Goal: Check status: Check status

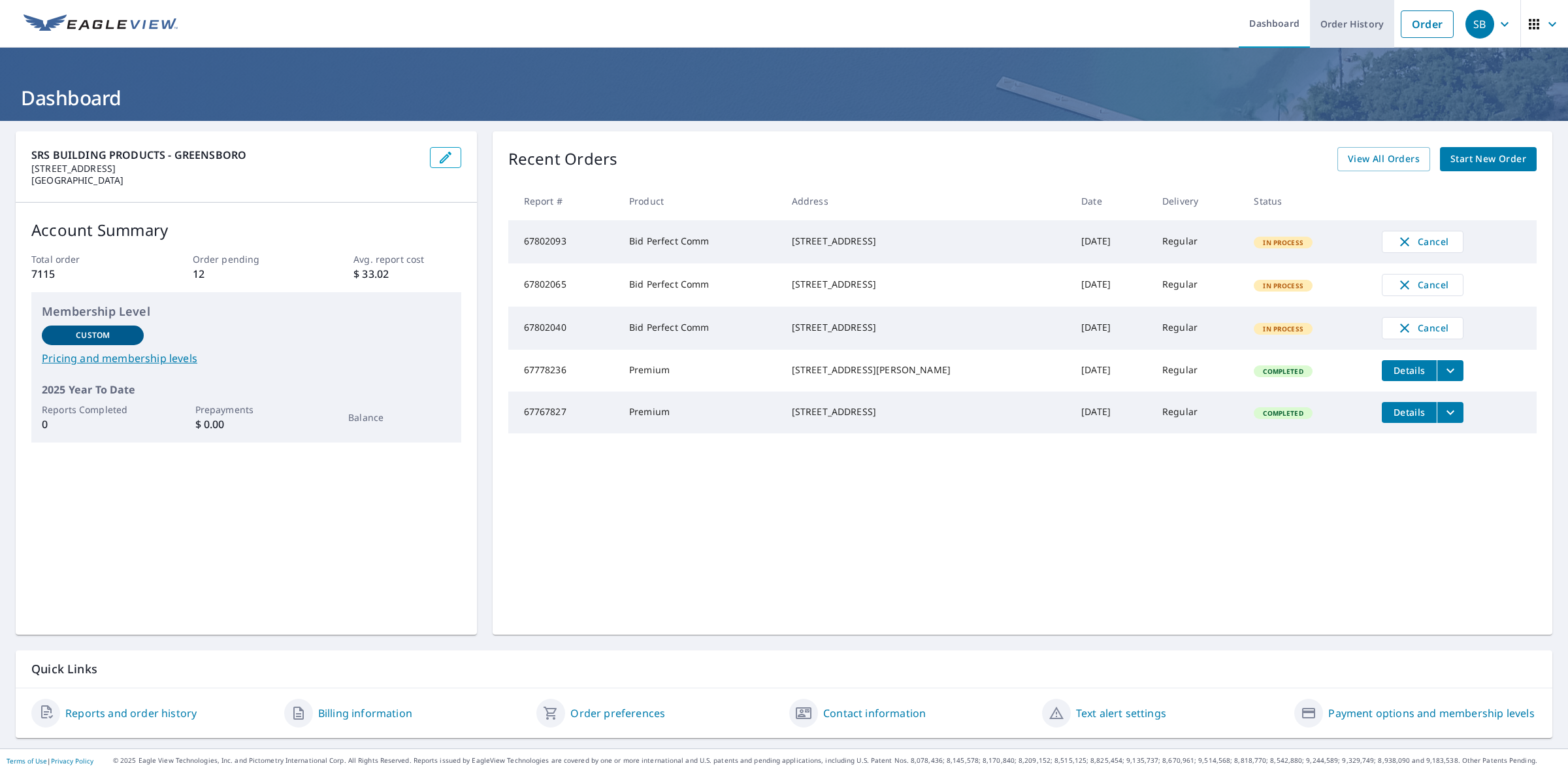
click at [1333, 22] on link "Order History" at bounding box center [1352, 24] width 84 height 48
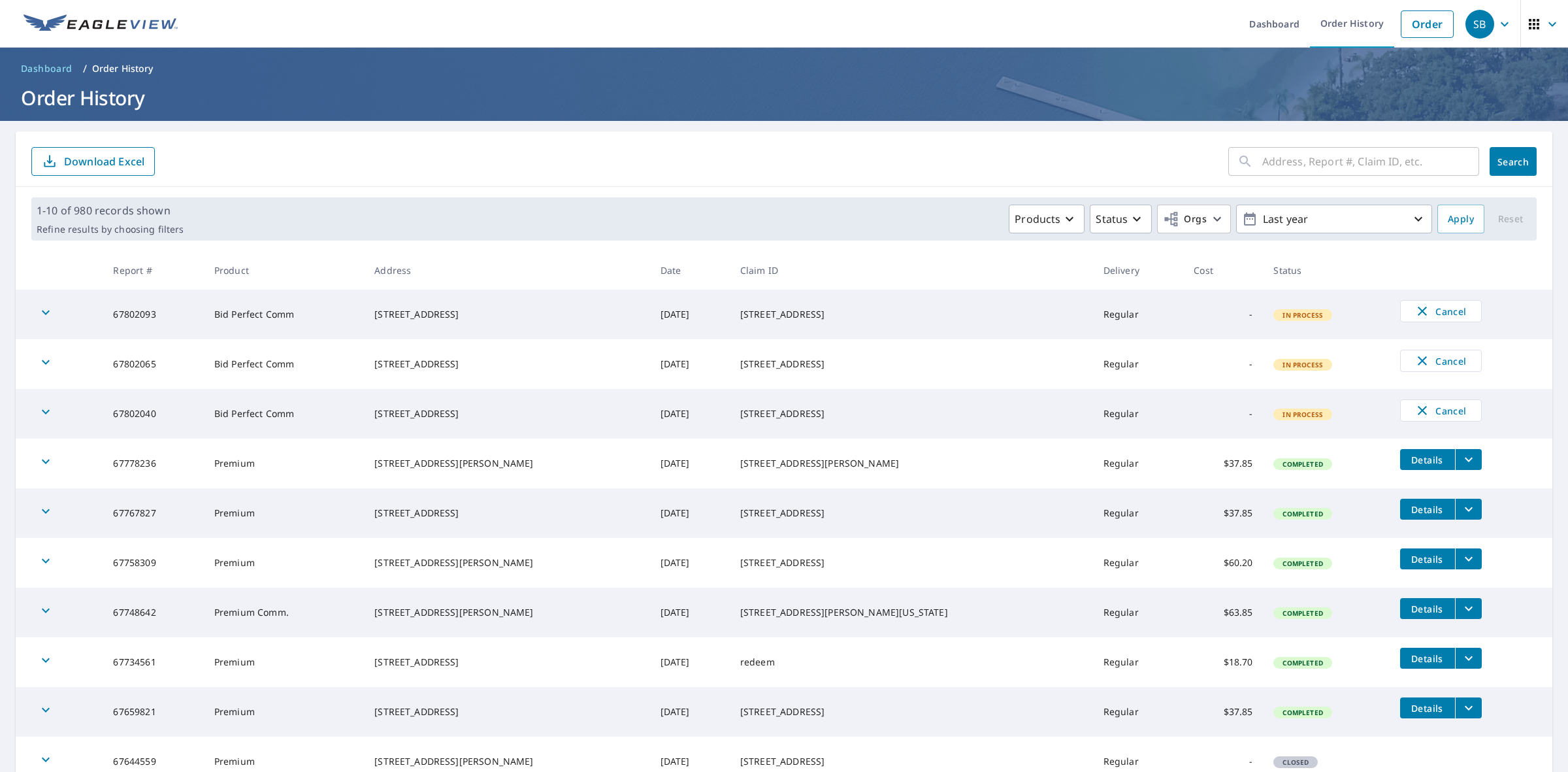
click at [1296, 168] on input "text" at bounding box center [1370, 161] width 217 height 36
paste input "64953946"
type input "64953946"
click button "Search" at bounding box center [1513, 161] width 47 height 29
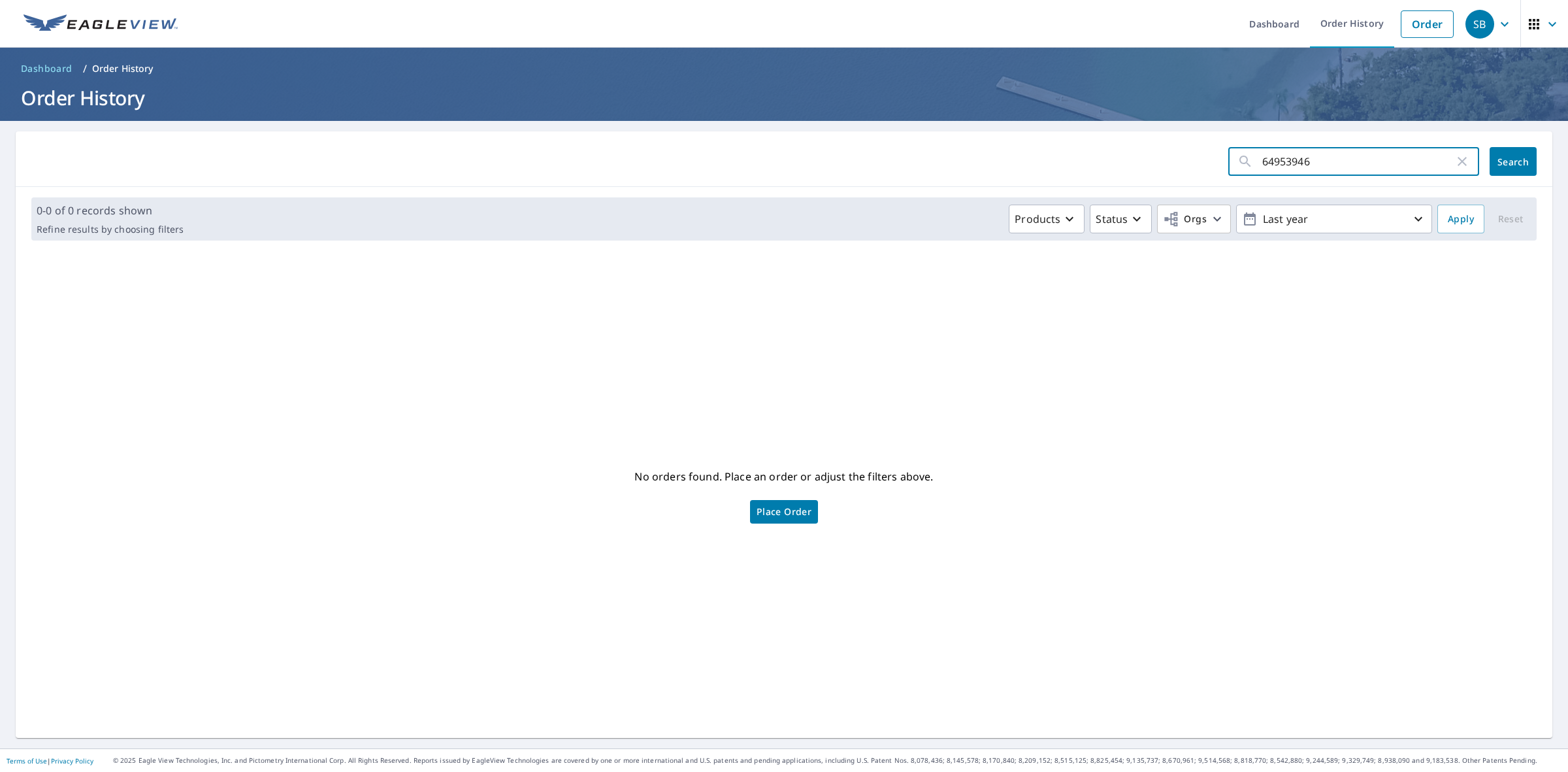
click at [1300, 167] on input "64953946" at bounding box center [1358, 161] width 192 height 36
type input "130 [PERSON_NAME]"
click button "Search" at bounding box center [1513, 161] width 47 height 29
click at [1454, 154] on icon "button" at bounding box center [1462, 161] width 16 height 16
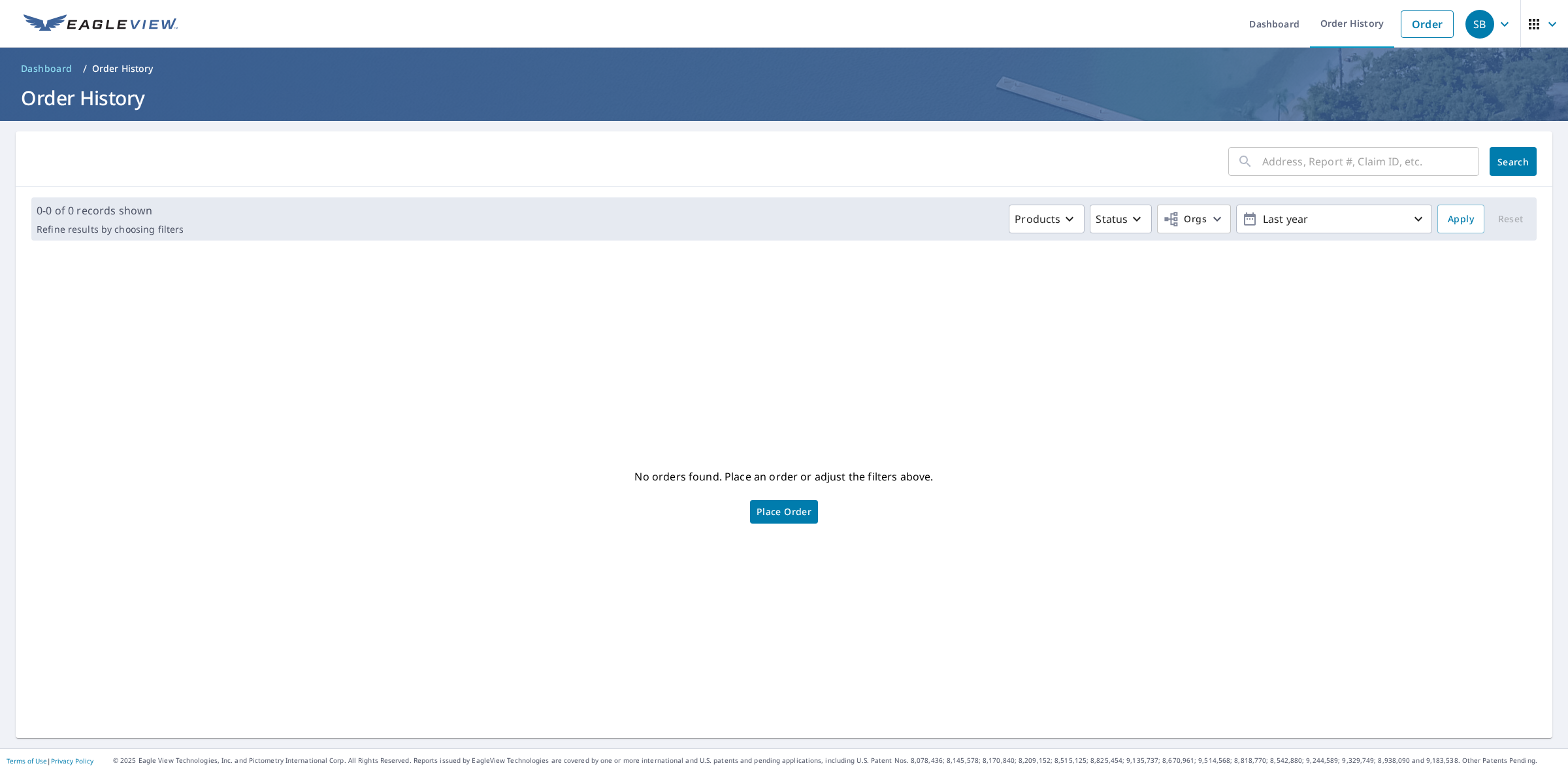
click at [1471, 161] on div "​" at bounding box center [1356, 161] width 256 height 29
click at [1500, 161] on span "Search" at bounding box center [1512, 161] width 26 height 13
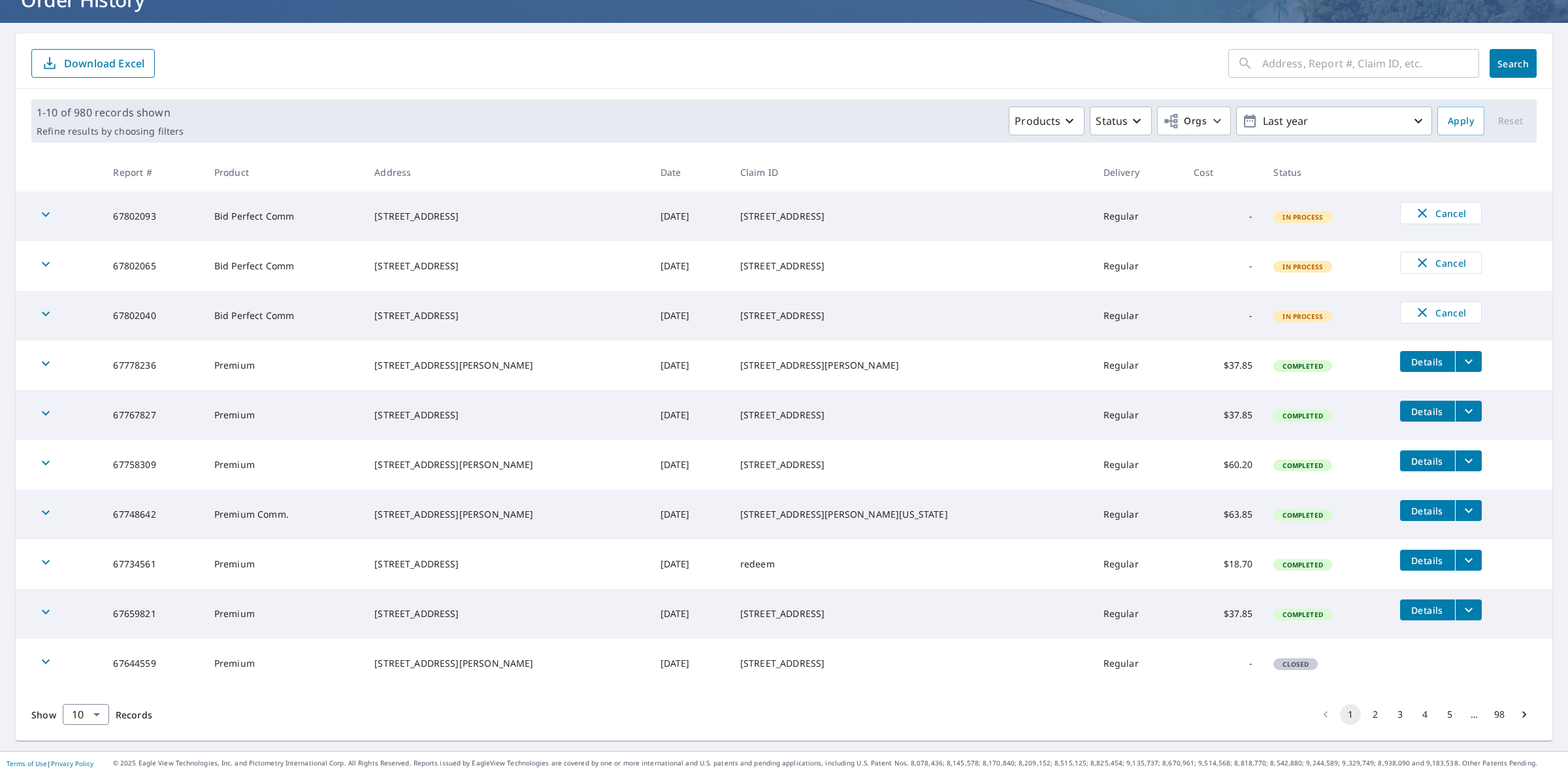
scroll to position [100, 0]
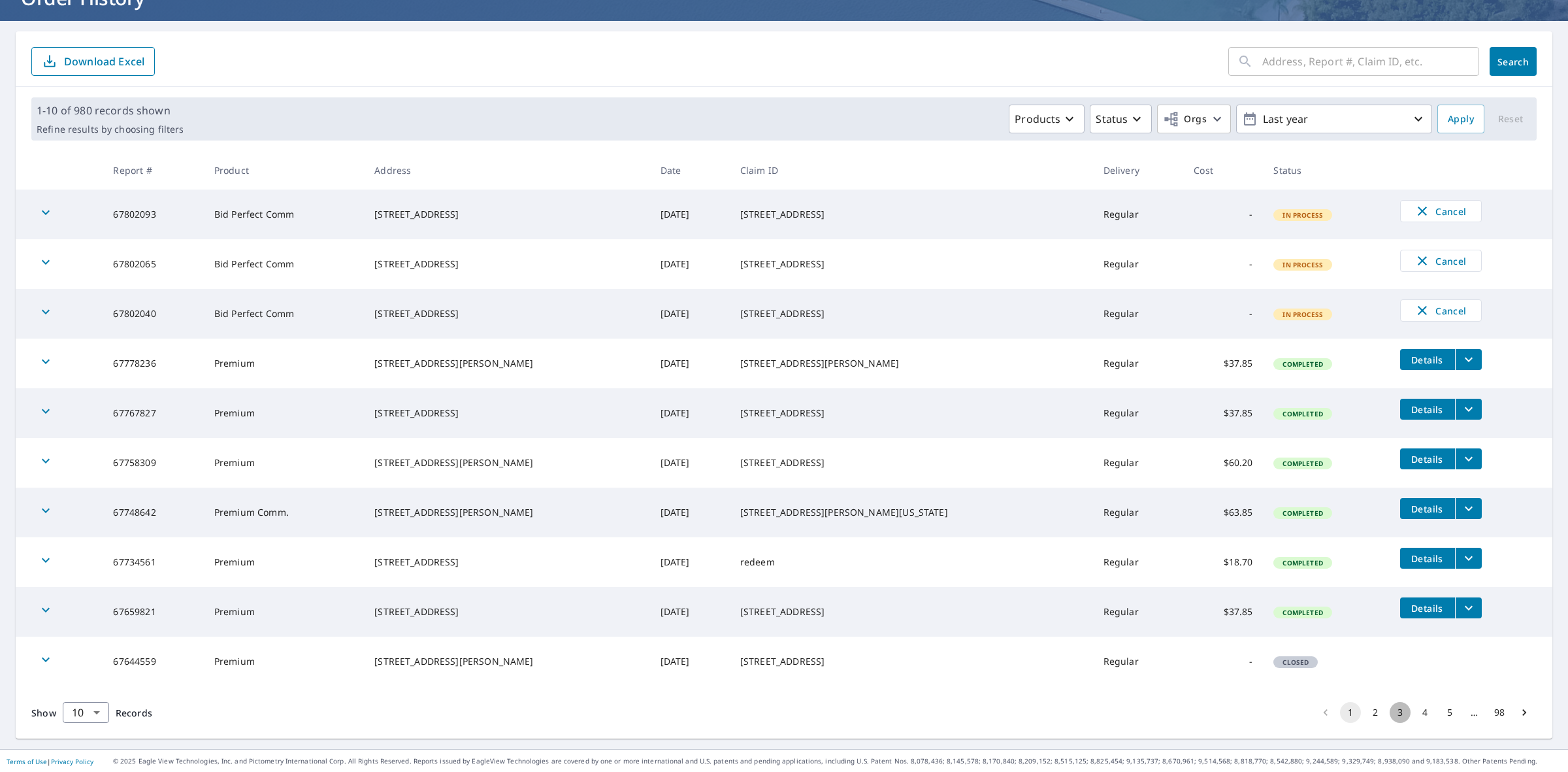
click at [1389, 710] on button "3" at bounding box center [1399, 712] width 21 height 21
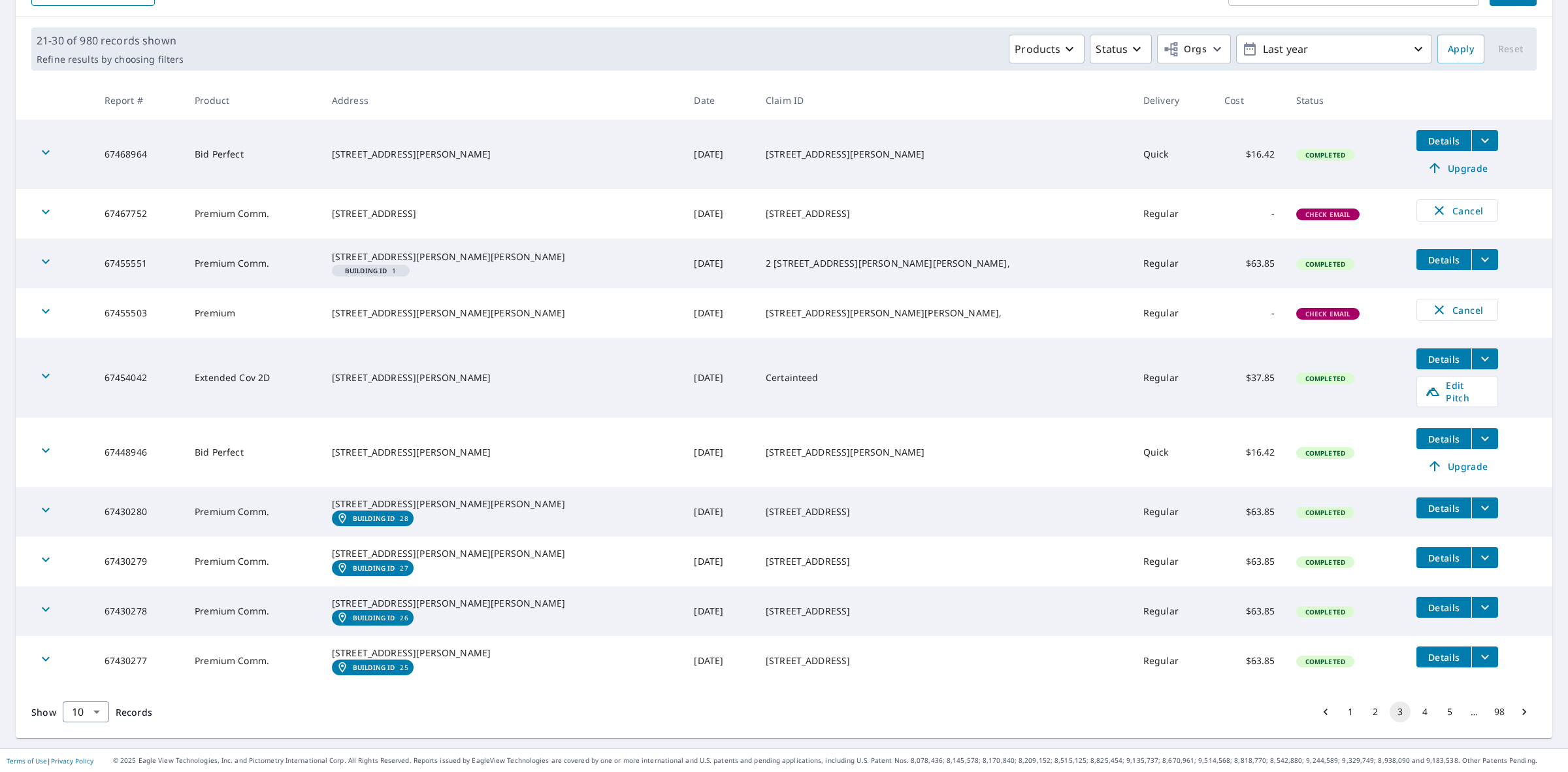
scroll to position [233, 0]
click at [1439, 711] on button "5" at bounding box center [1449, 711] width 21 height 21
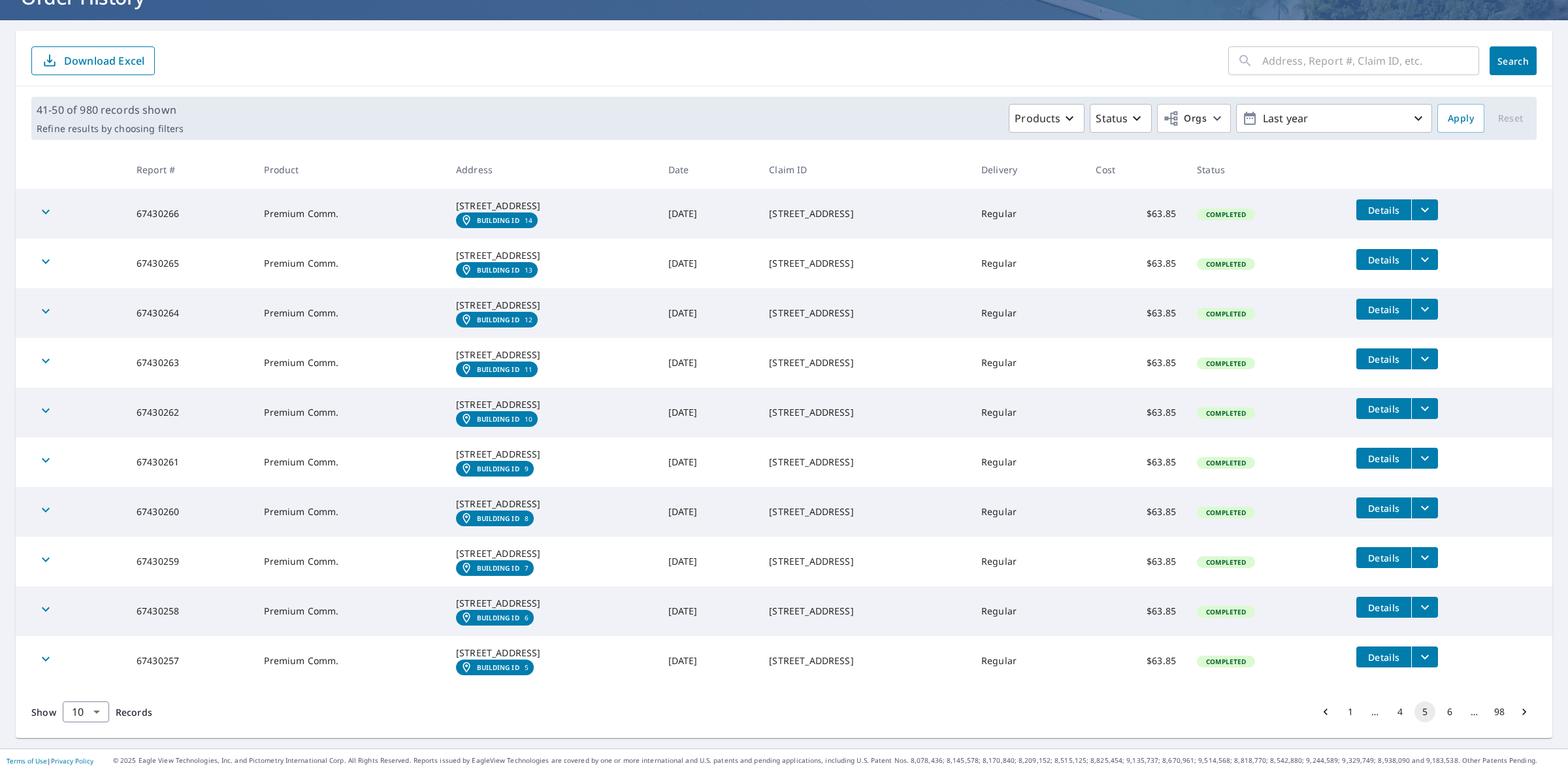
scroll to position [230, 0]
click at [1441, 712] on button "6" at bounding box center [1449, 711] width 21 height 21
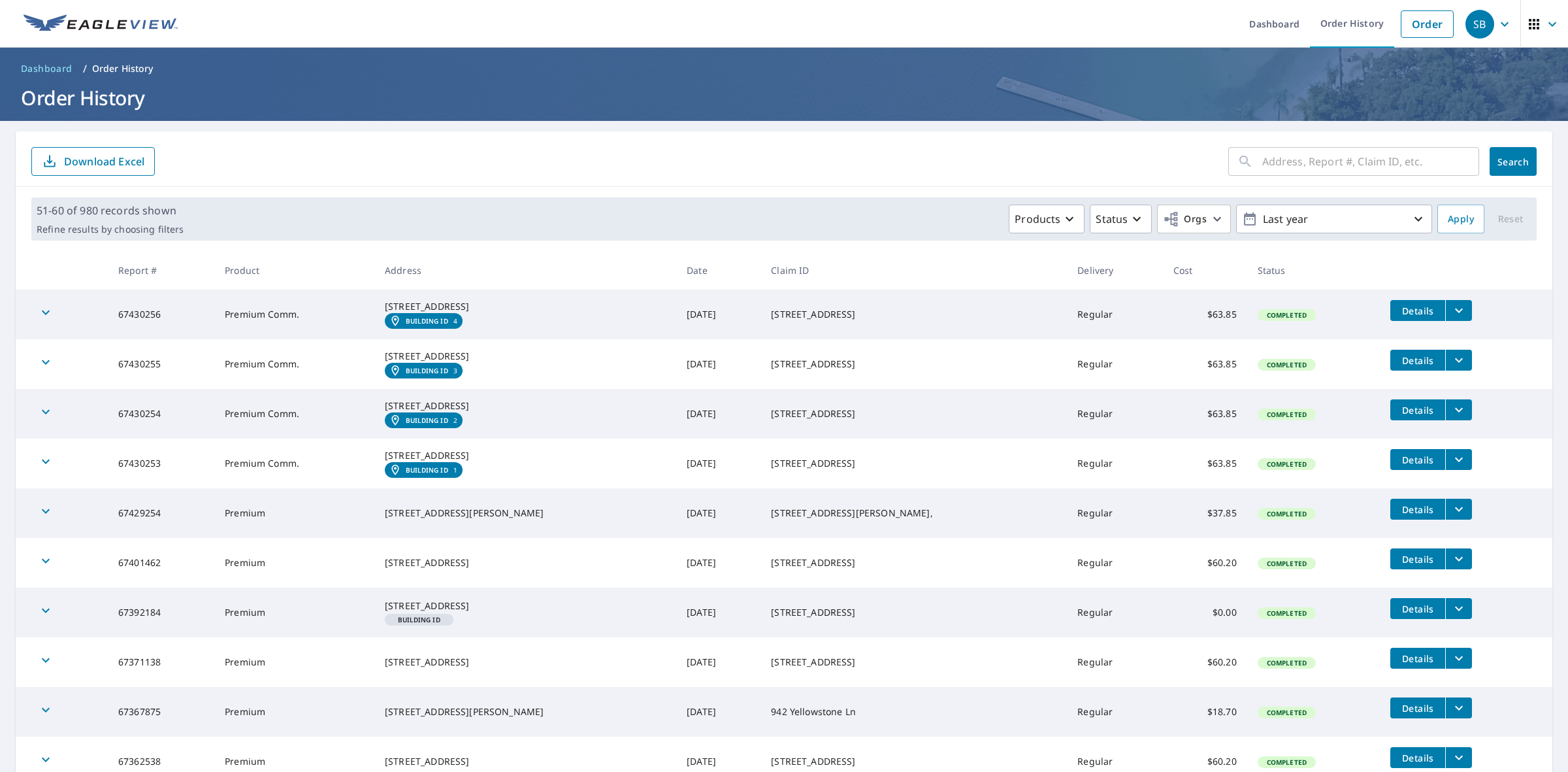
scroll to position [164, 0]
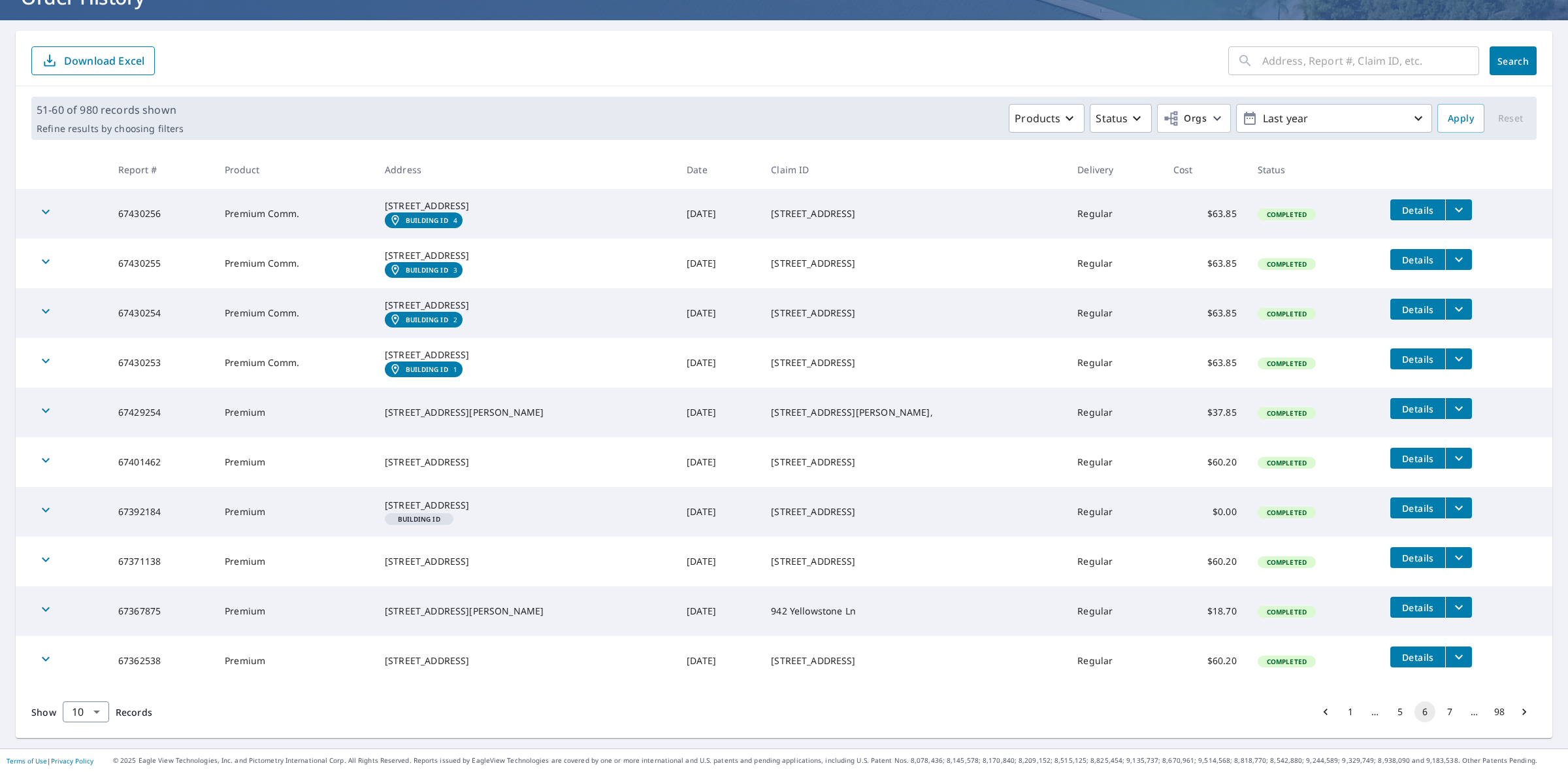
click at [1439, 713] on button "7" at bounding box center [1449, 711] width 21 height 21
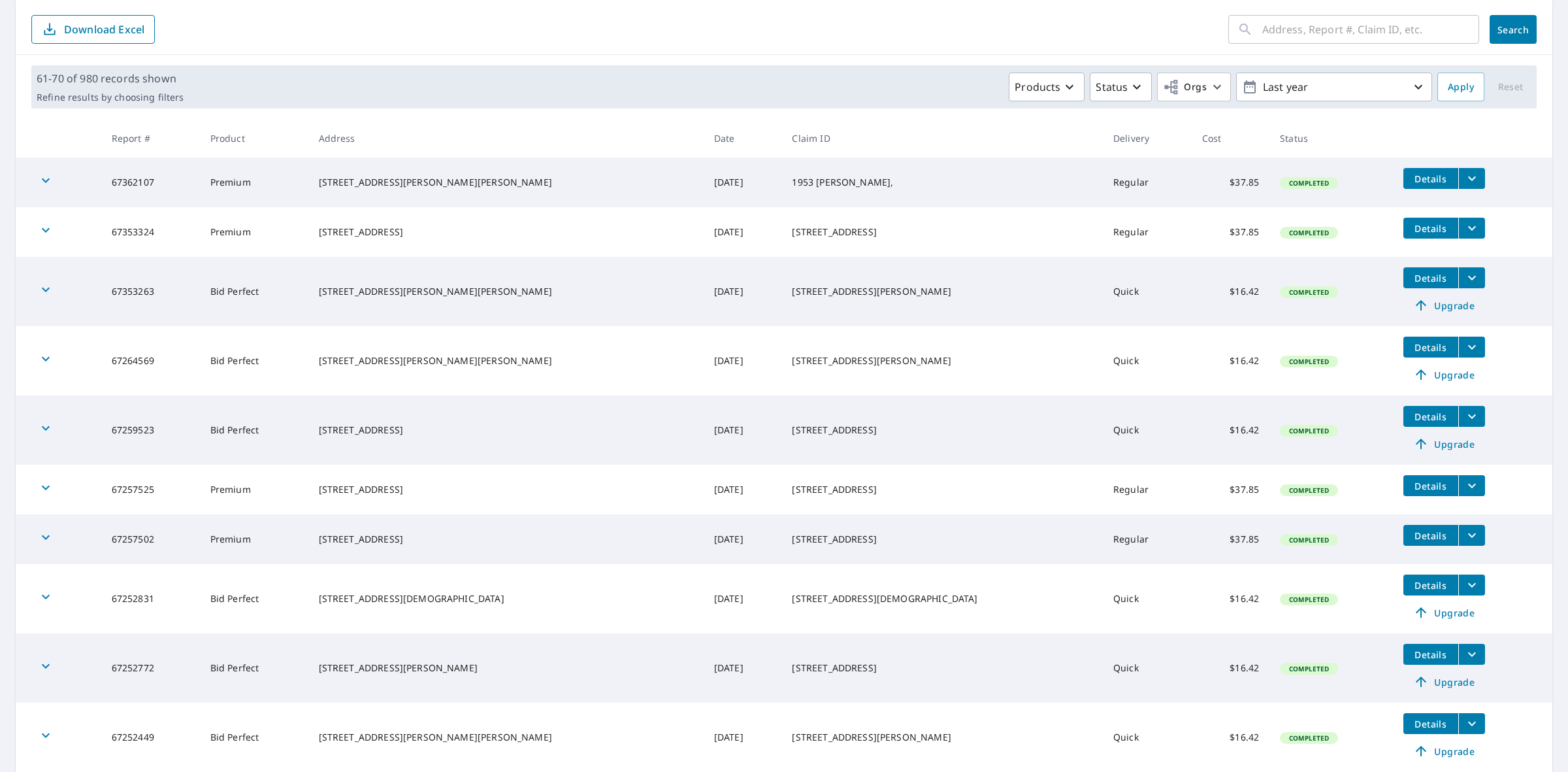
scroll to position [218, 0]
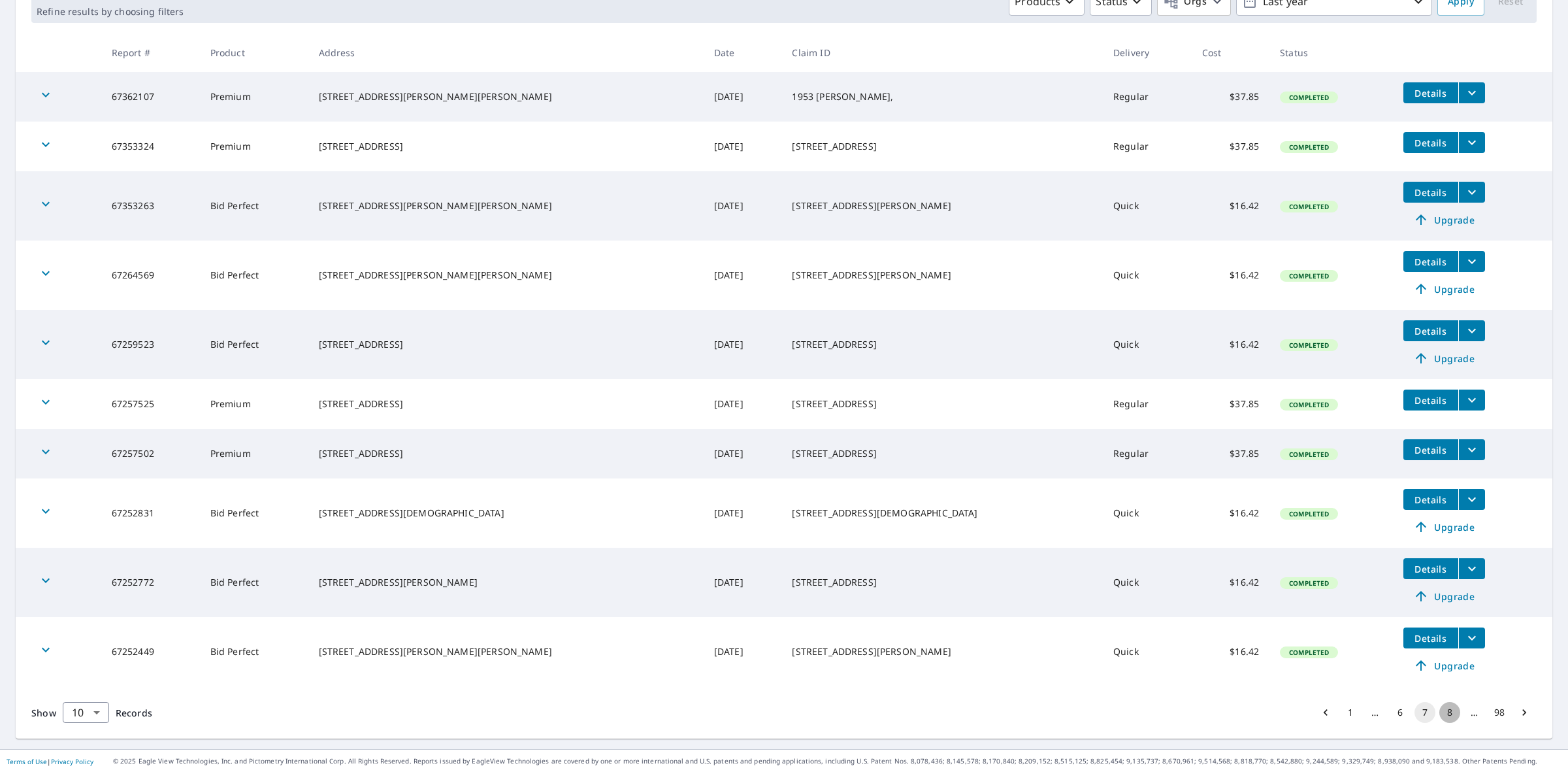
click at [1439, 713] on button "8" at bounding box center [1449, 712] width 21 height 21
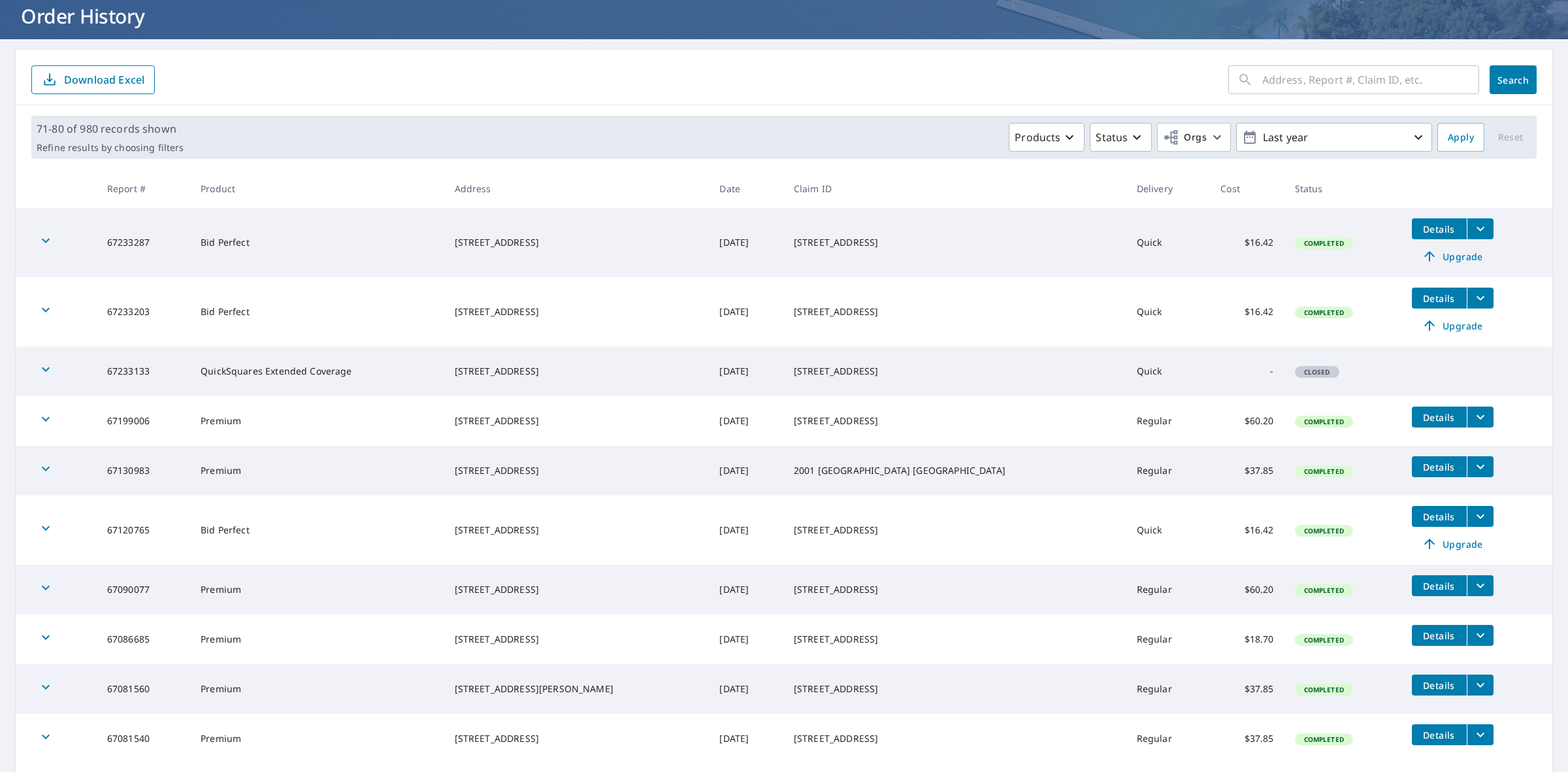
scroll to position [159, 0]
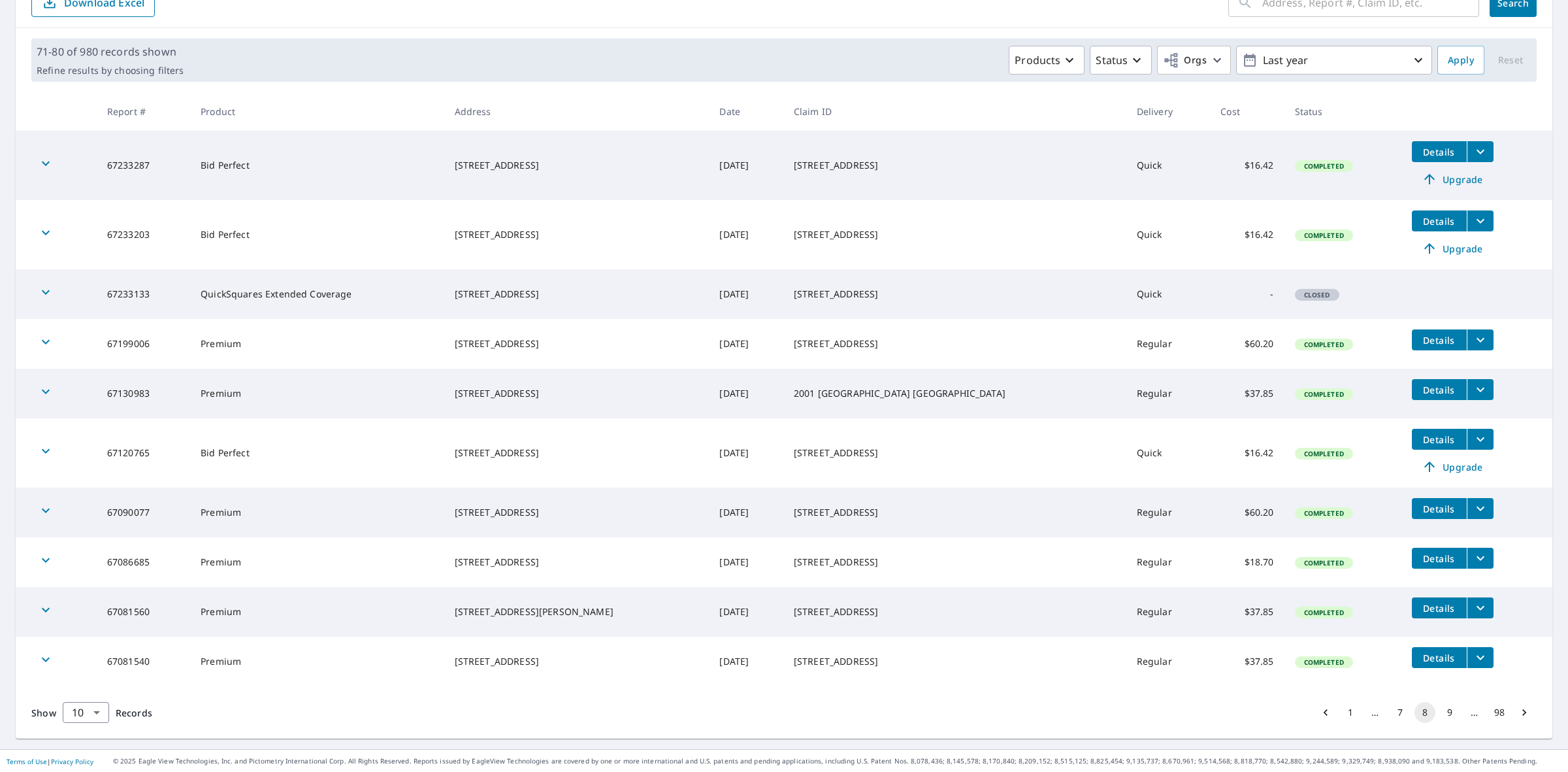
click at [1439, 713] on button "9" at bounding box center [1449, 712] width 21 height 21
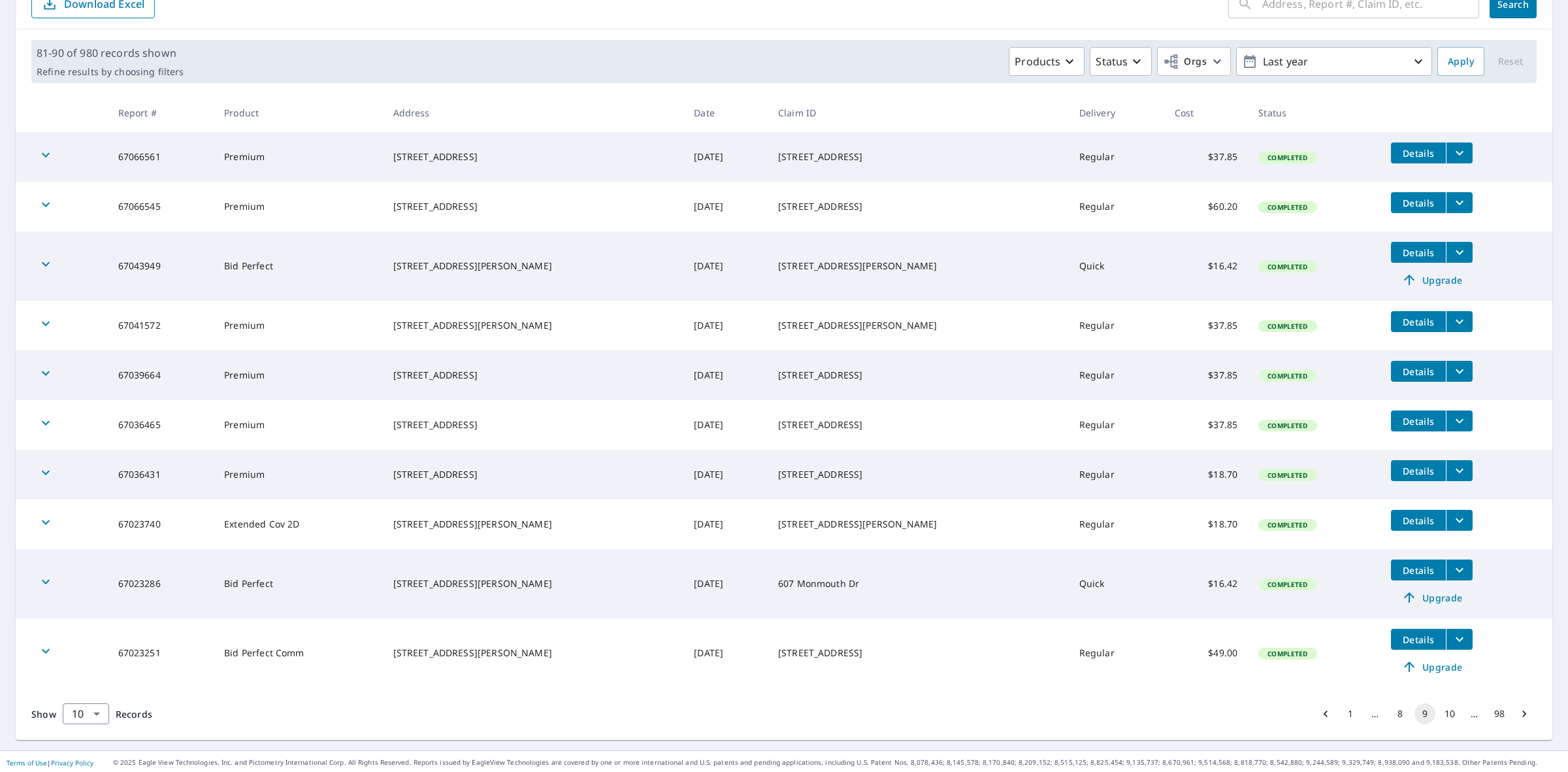
scroll to position [159, 0]
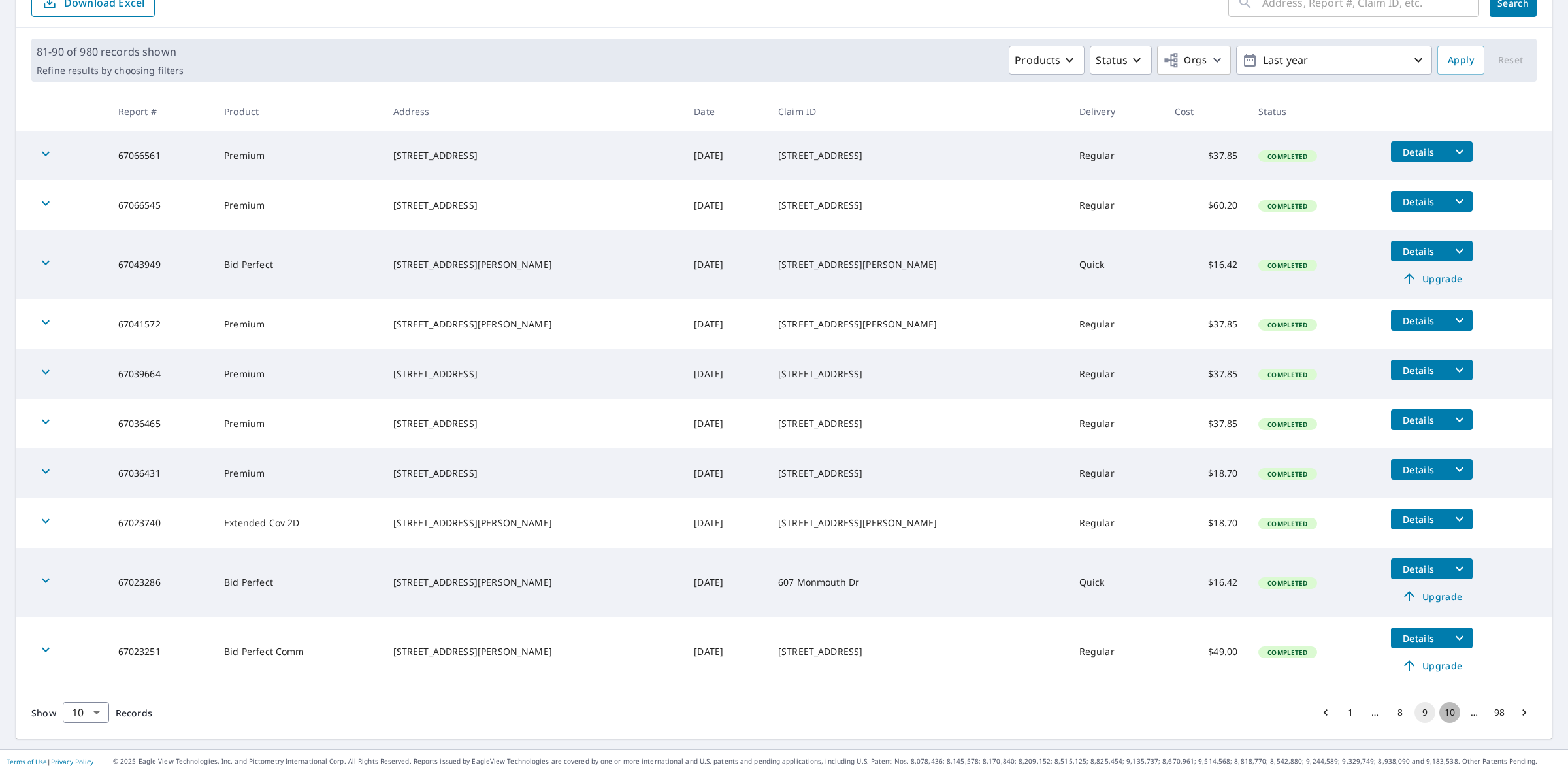
click at [1439, 715] on button "10" at bounding box center [1449, 712] width 21 height 21
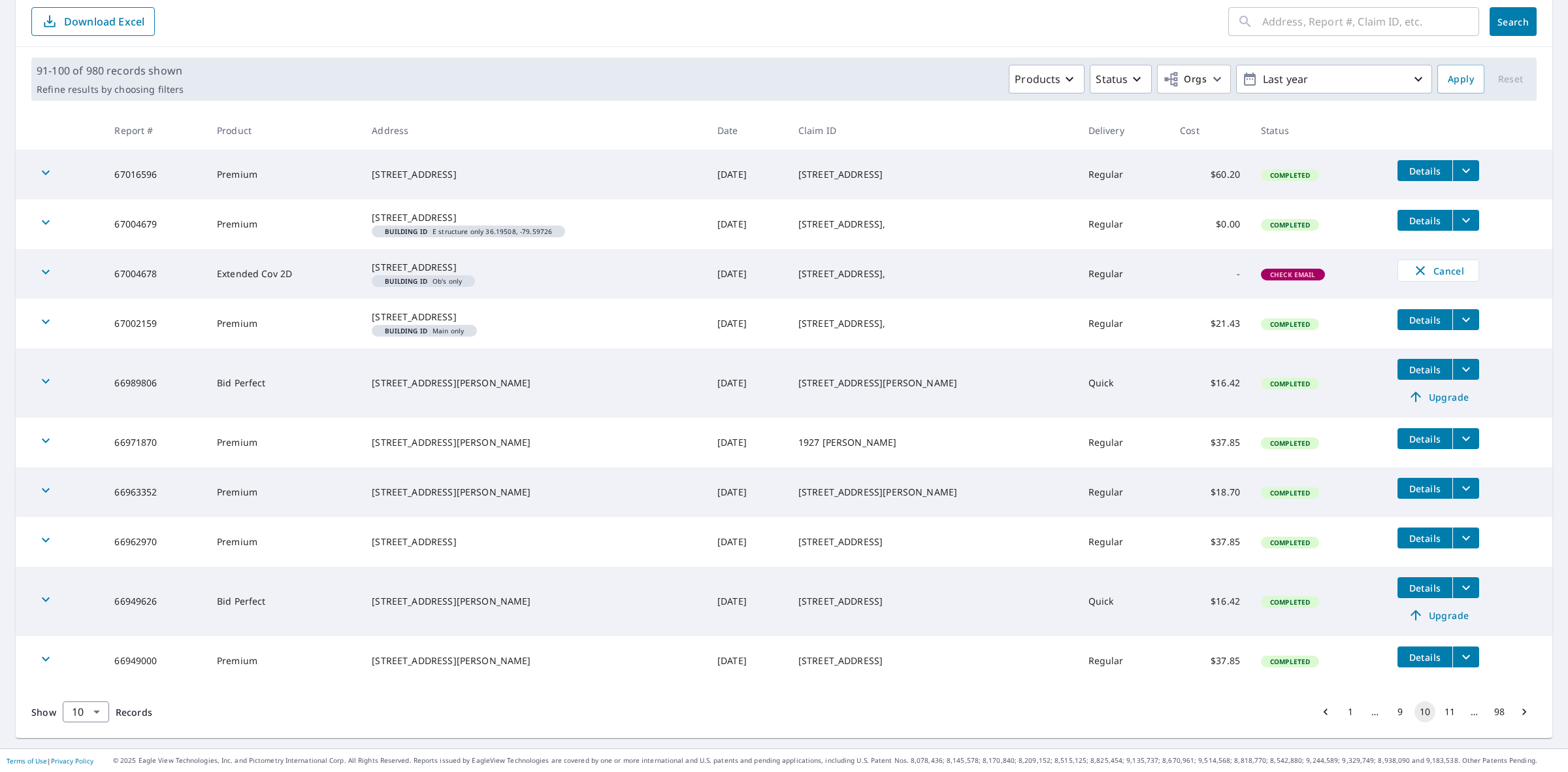
scroll to position [171, 0]
click at [1439, 710] on button "11" at bounding box center [1449, 711] width 21 height 21
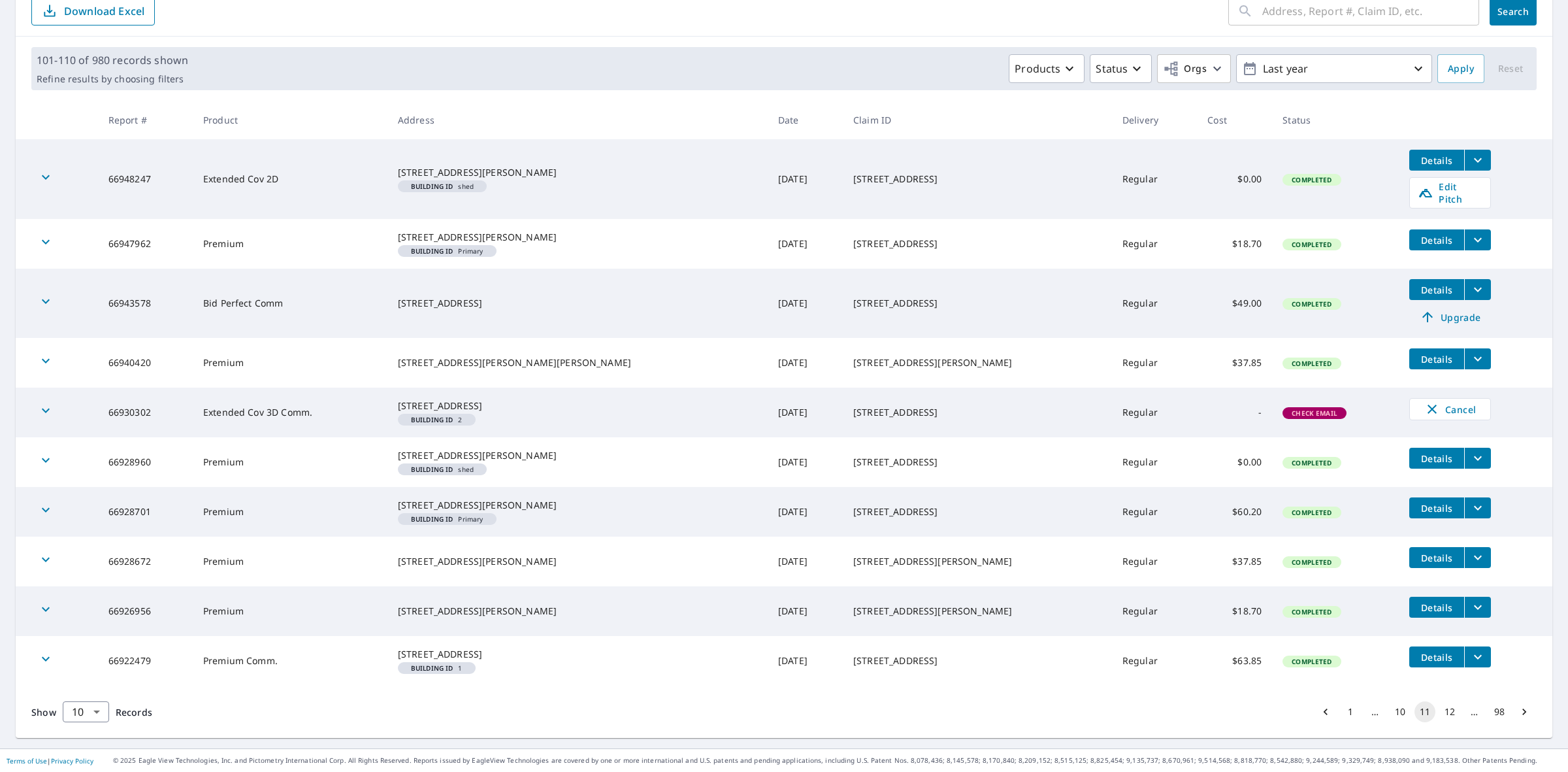
scroll to position [203, 0]
click at [1439, 713] on button "12" at bounding box center [1449, 711] width 21 height 21
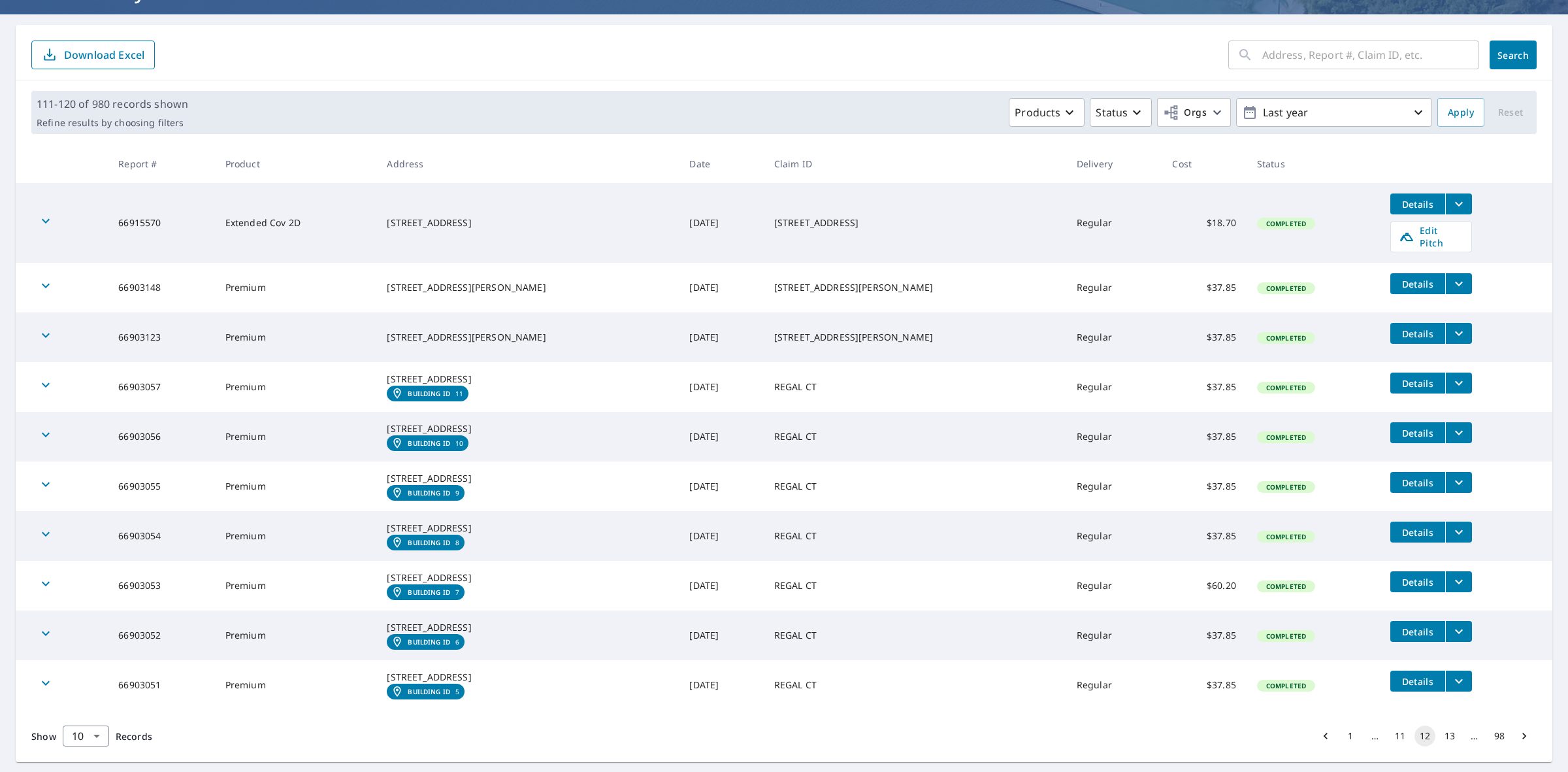
scroll to position [222, 0]
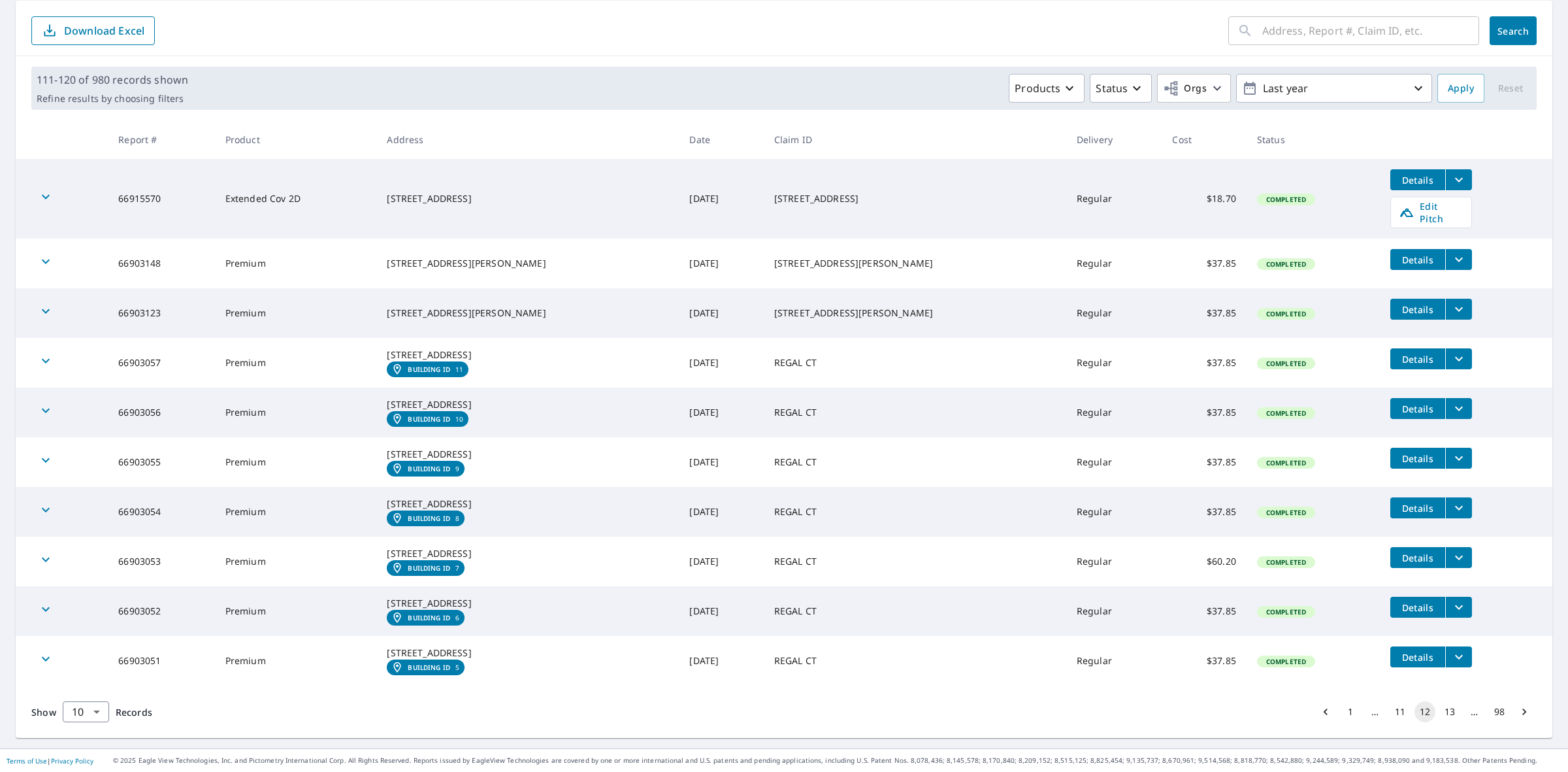
drag, startPoint x: 1389, startPoint y: 714, endPoint x: 1369, endPoint y: 715, distance: 20.0
click at [1389, 714] on button "11" at bounding box center [1399, 711] width 21 height 21
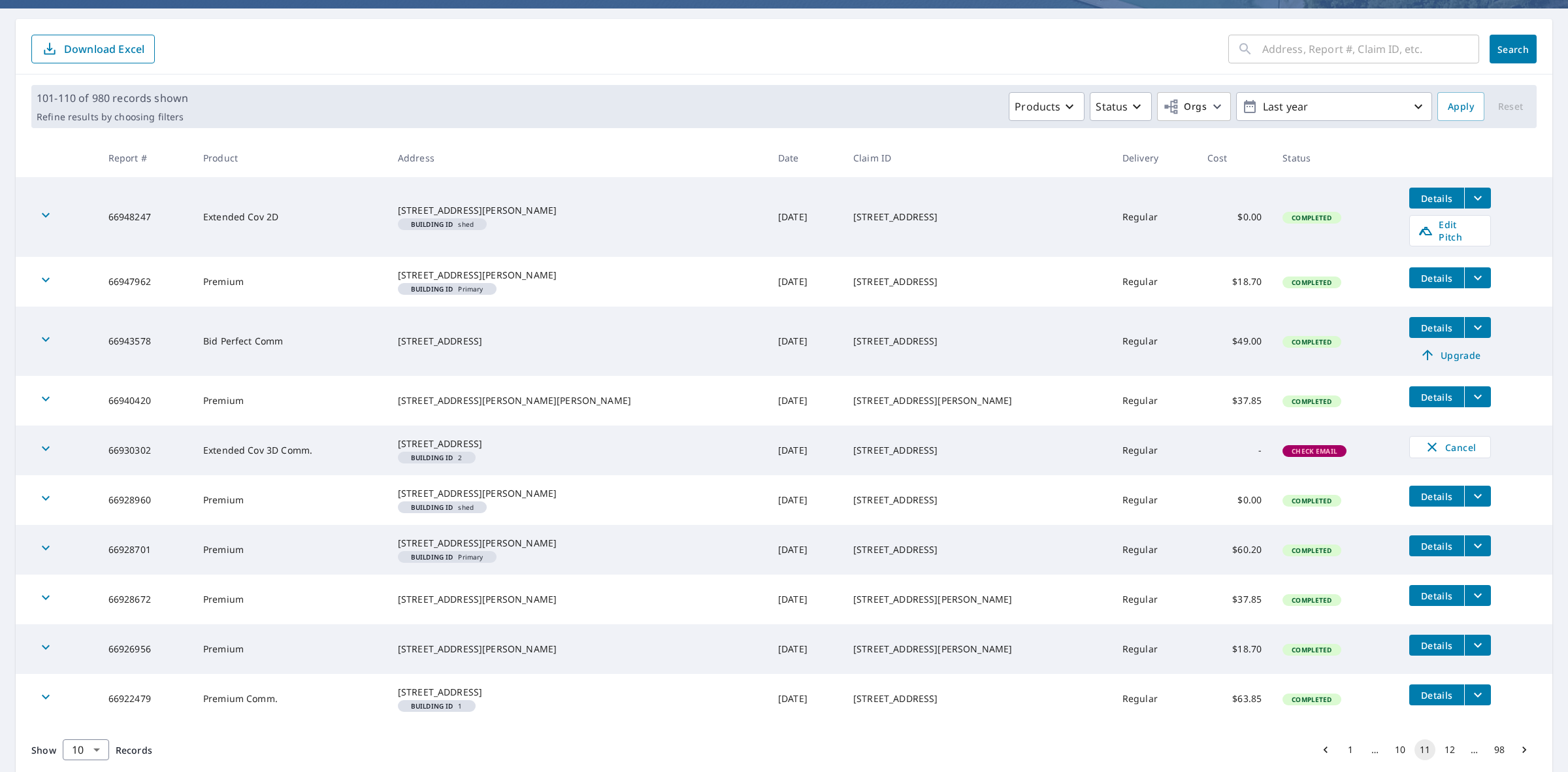
scroll to position [203, 0]
